Goal: Information Seeking & Learning: Stay updated

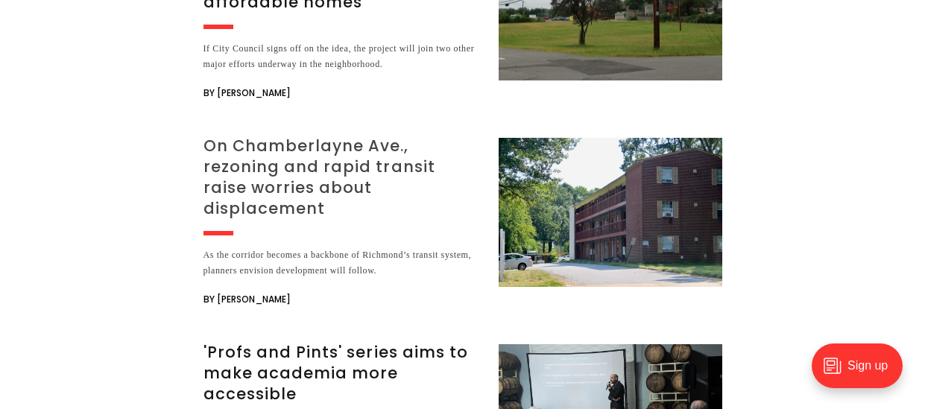
scroll to position [3427, 0]
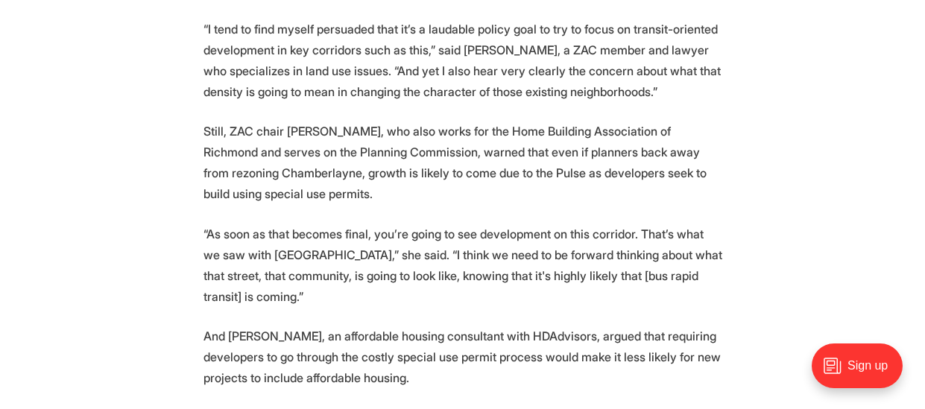
scroll to position [4172, 0]
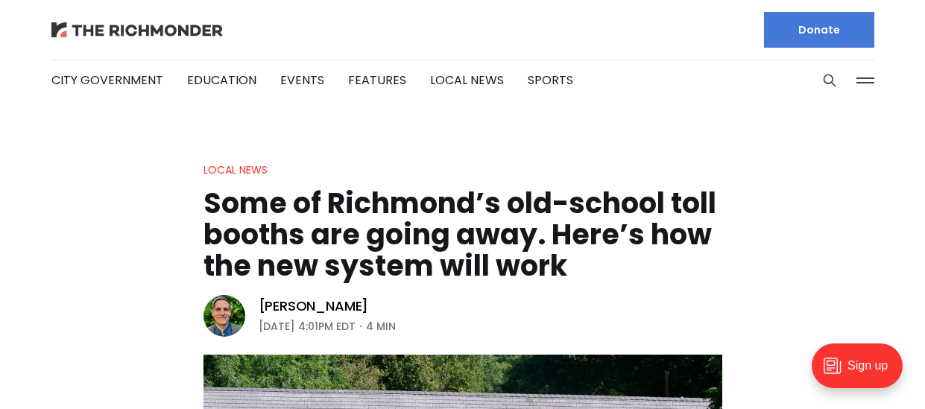
click at [132, 23] on img at bounding box center [136, 29] width 171 height 15
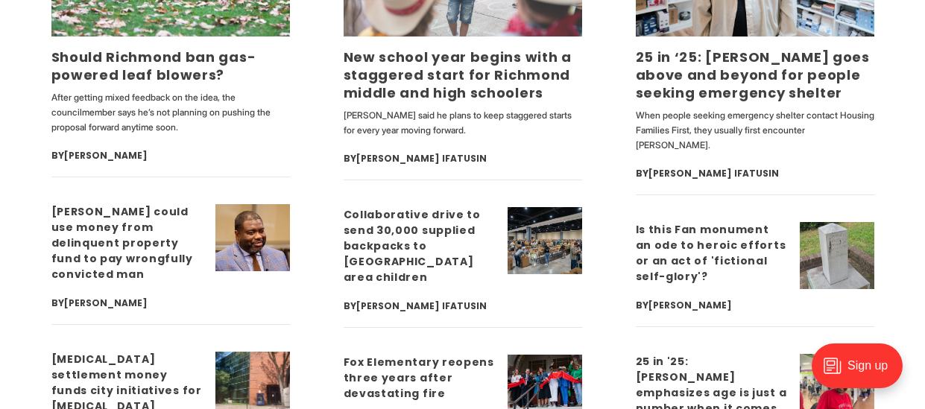
scroll to position [3725, 0]
